Goal: Find specific page/section: Find specific page/section

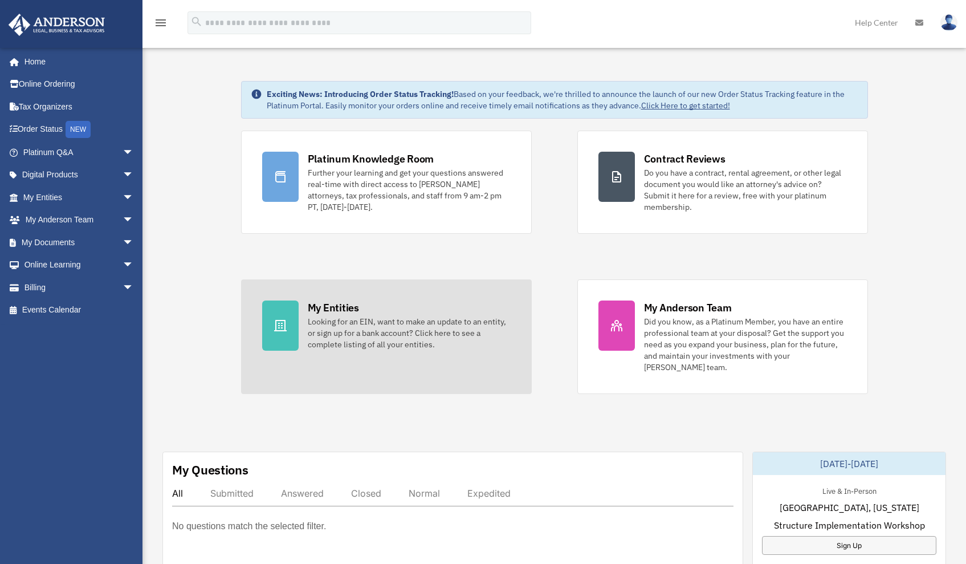
click at [312, 328] on div "Looking for an EIN, want to make an update to an entity, or sign up for a bank …" at bounding box center [409, 333] width 203 height 34
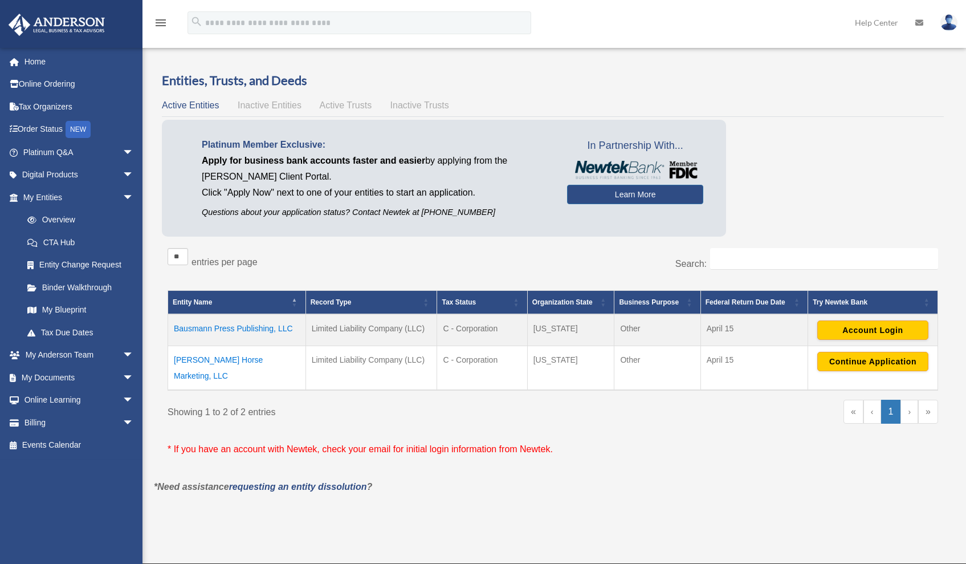
click at [281, 327] on td "Bausmann Press Publishing, LLC" at bounding box center [237, 330] width 138 height 32
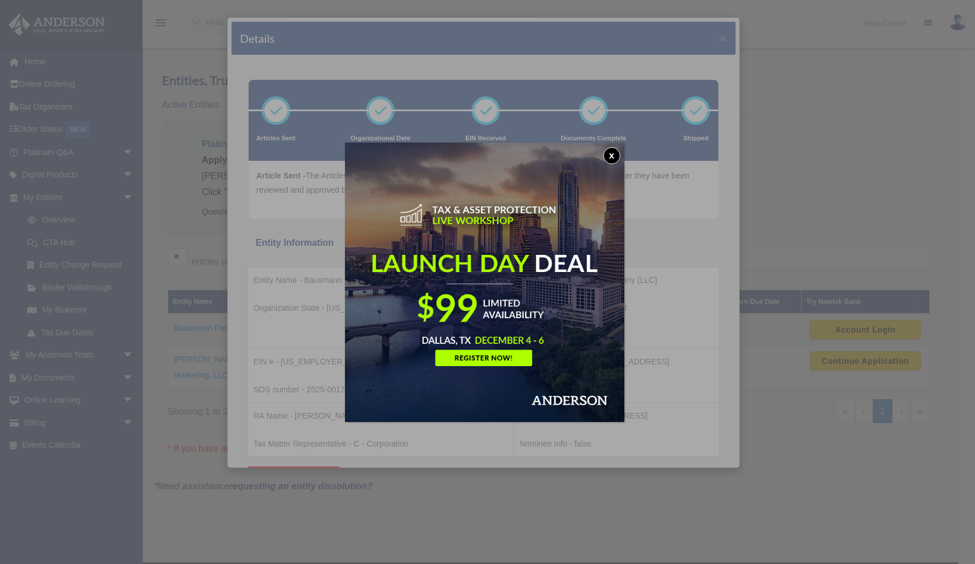
click at [620, 155] on button "x" at bounding box center [611, 155] width 17 height 17
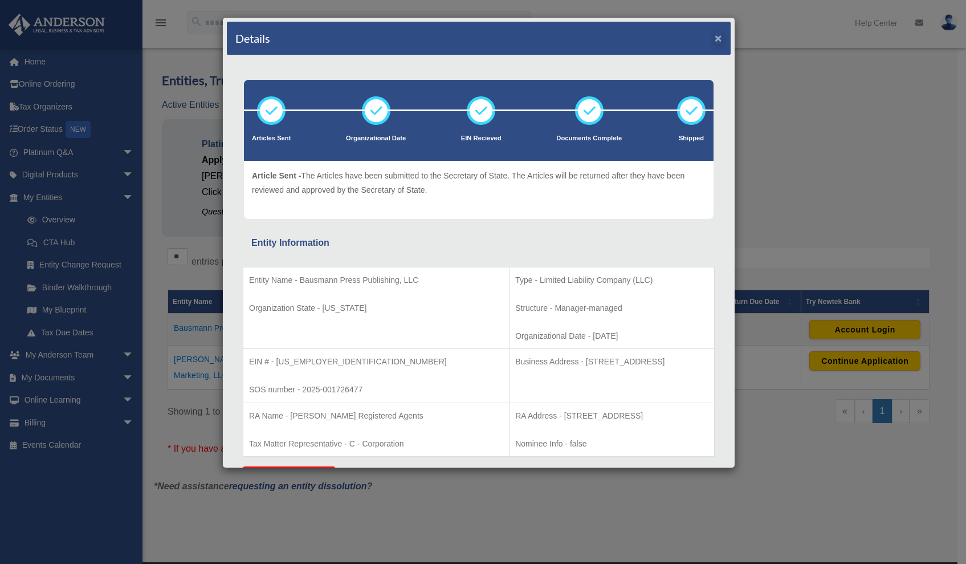
click at [715, 39] on button "×" at bounding box center [718, 38] width 7 height 12
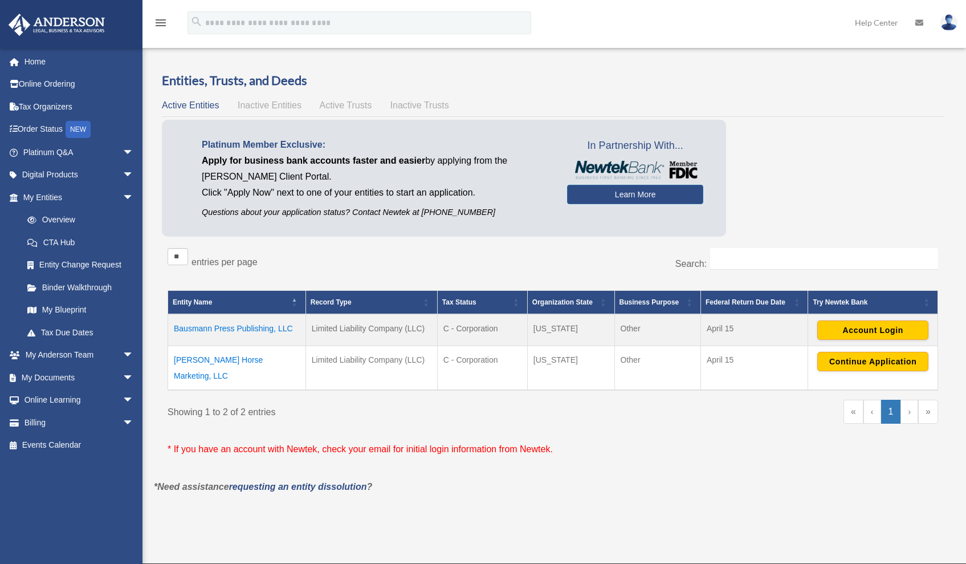
click at [252, 327] on td "Bausmann Press Publishing, LLC" at bounding box center [237, 330] width 138 height 32
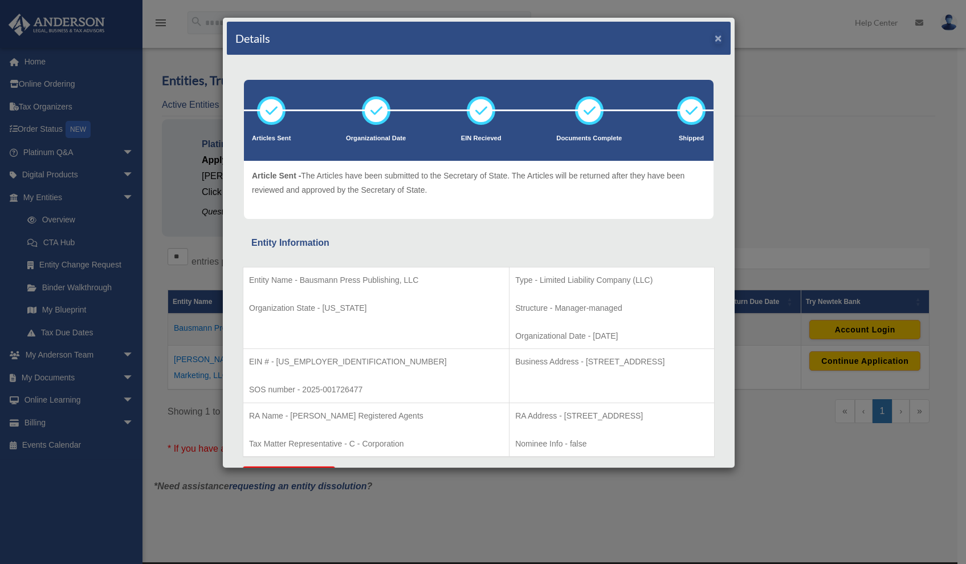
click at [715, 40] on button "×" at bounding box center [718, 38] width 7 height 12
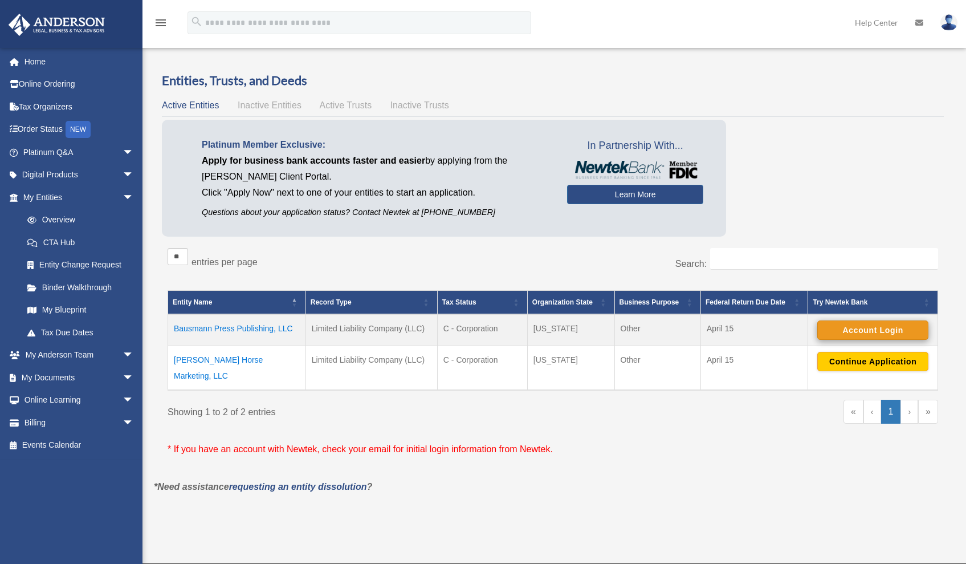
click at [858, 330] on button "Account Login" at bounding box center [873, 329] width 111 height 19
click at [231, 327] on td "Bausmann Press Publishing, LLC" at bounding box center [237, 330] width 138 height 32
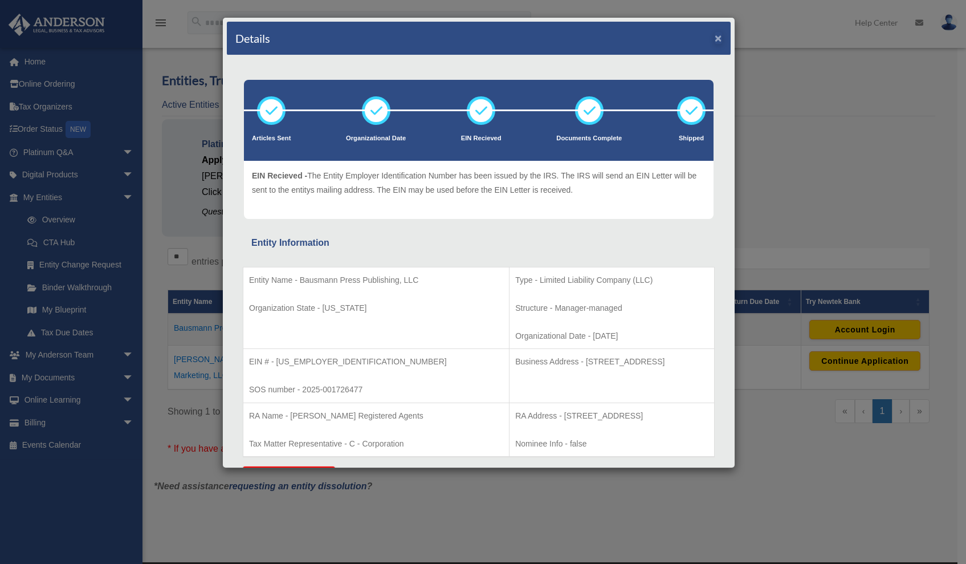
click at [715, 39] on button "×" at bounding box center [718, 38] width 7 height 12
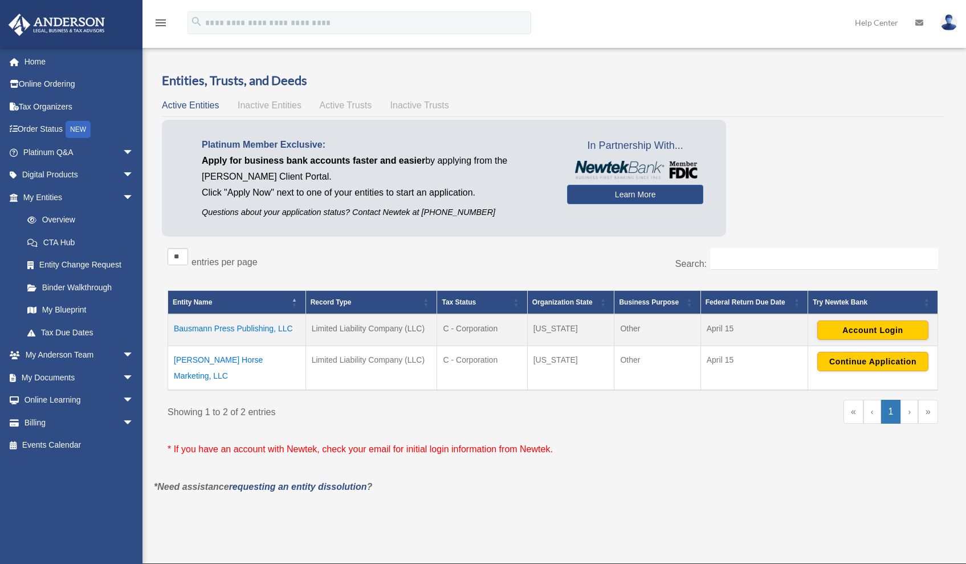
click at [284, 327] on td "Bausmann Press Publishing, LLC" at bounding box center [237, 330] width 138 height 32
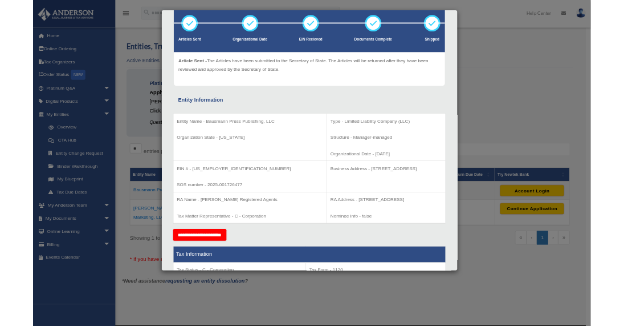
scroll to position [2, 0]
